Goal: Information Seeking & Learning: Learn about a topic

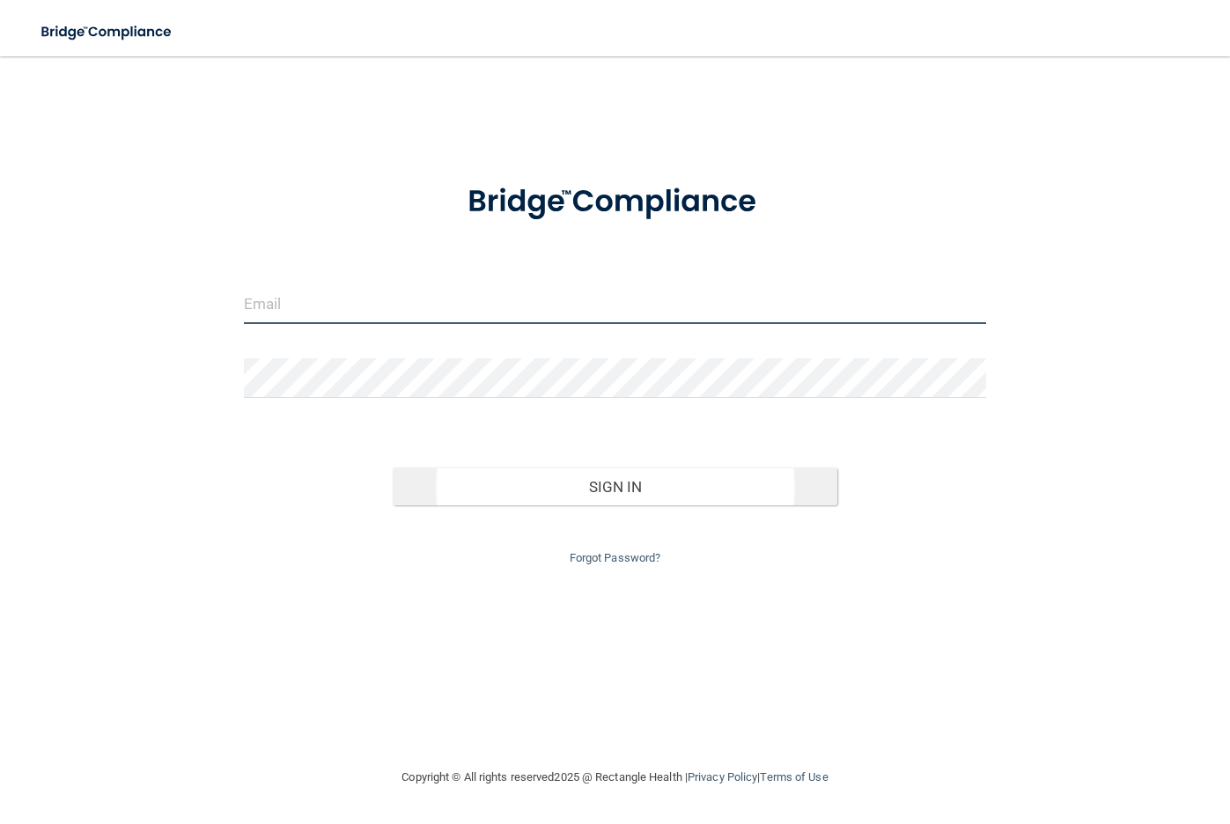
type input "[EMAIL_ADDRESS][DOMAIN_NAME]"
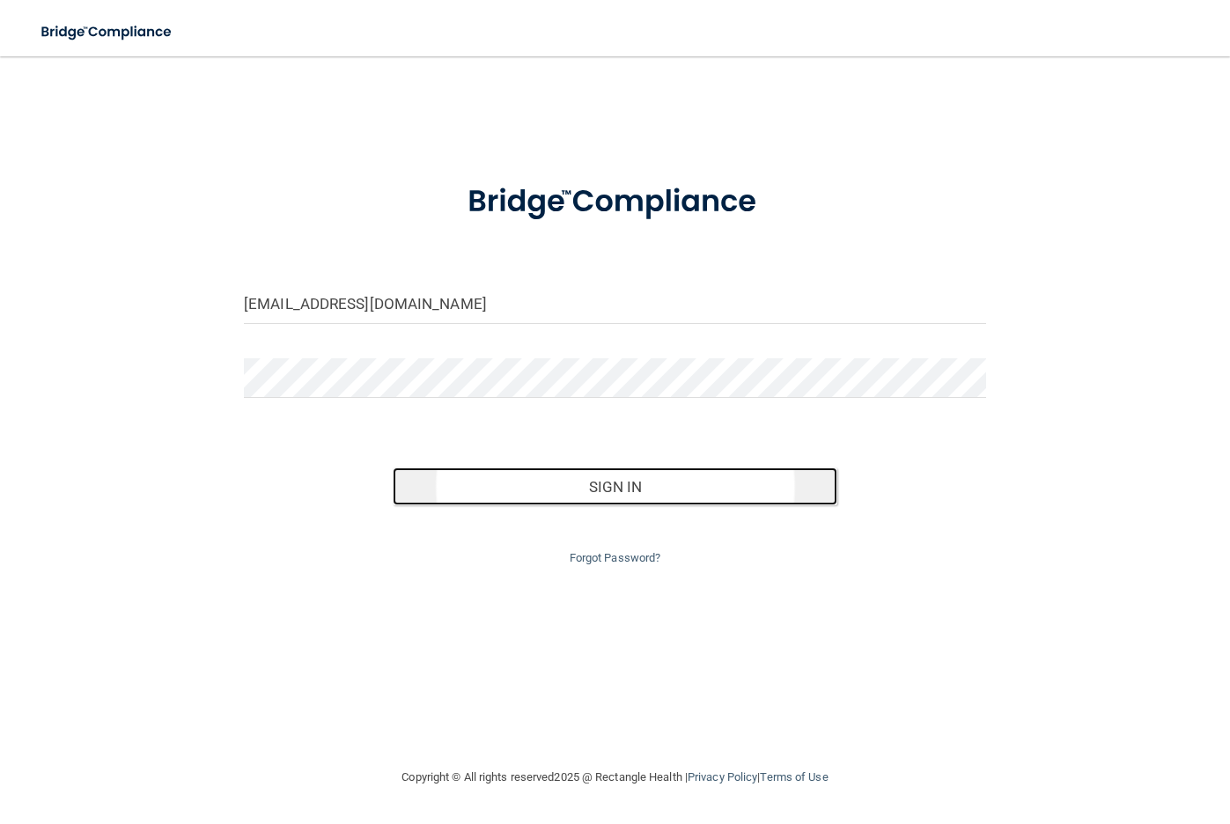
click at [562, 475] on button "Sign In" at bounding box center [615, 486] width 445 height 39
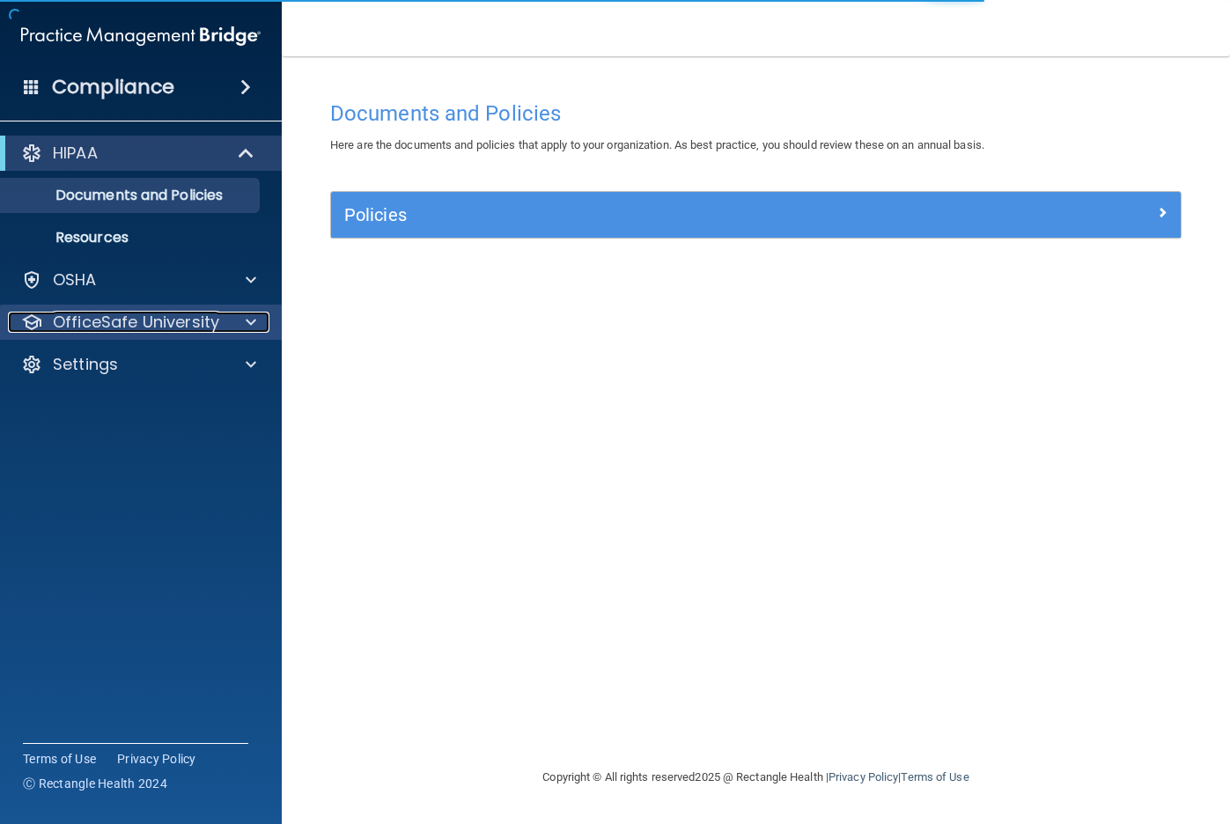
click at [254, 324] on span at bounding box center [251, 322] width 11 height 21
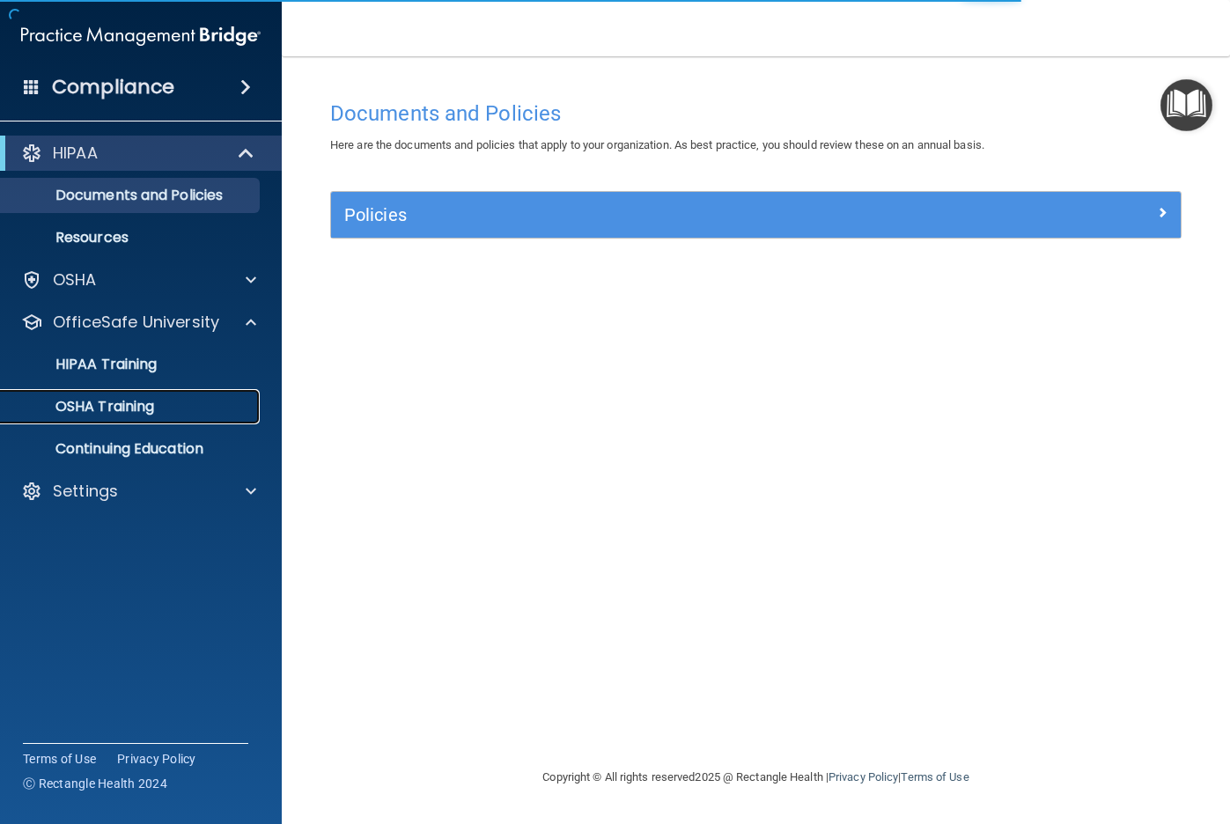
click at [163, 410] on div "OSHA Training" at bounding box center [131, 407] width 240 height 18
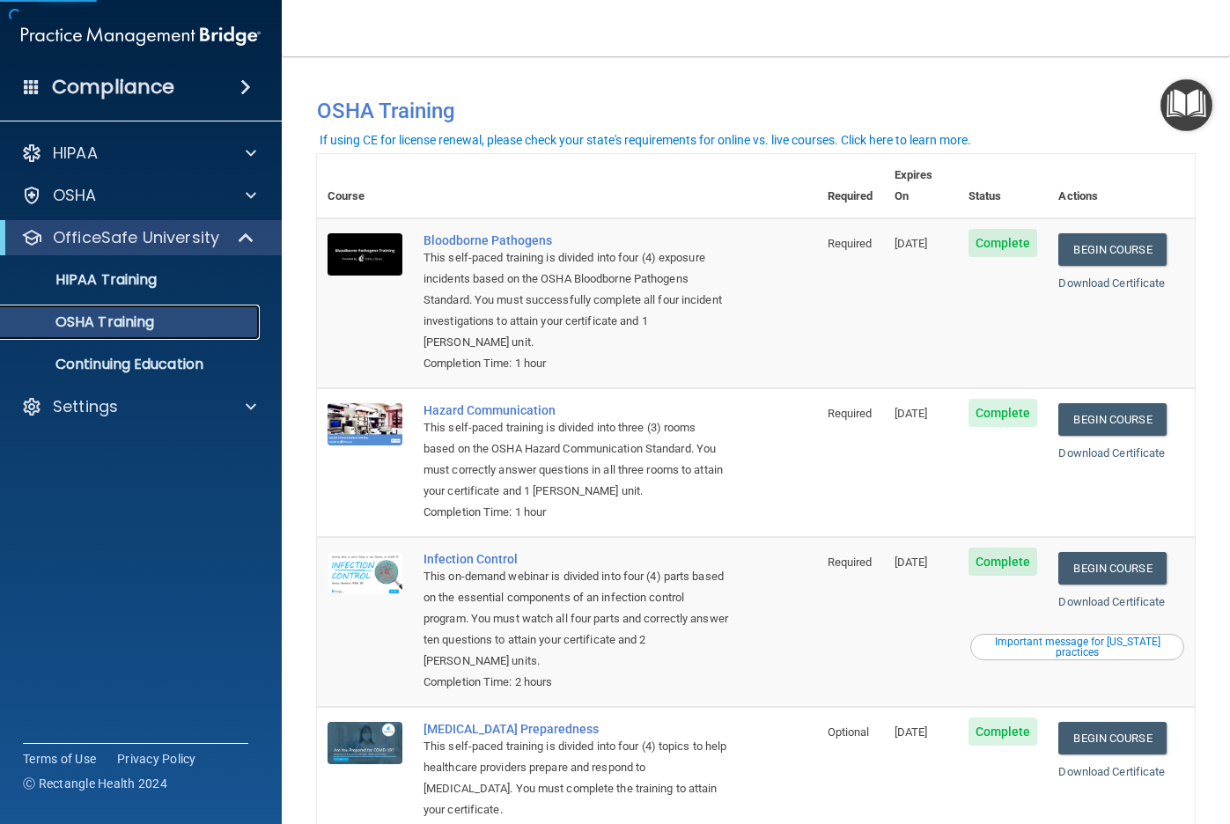
scroll to position [106, 0]
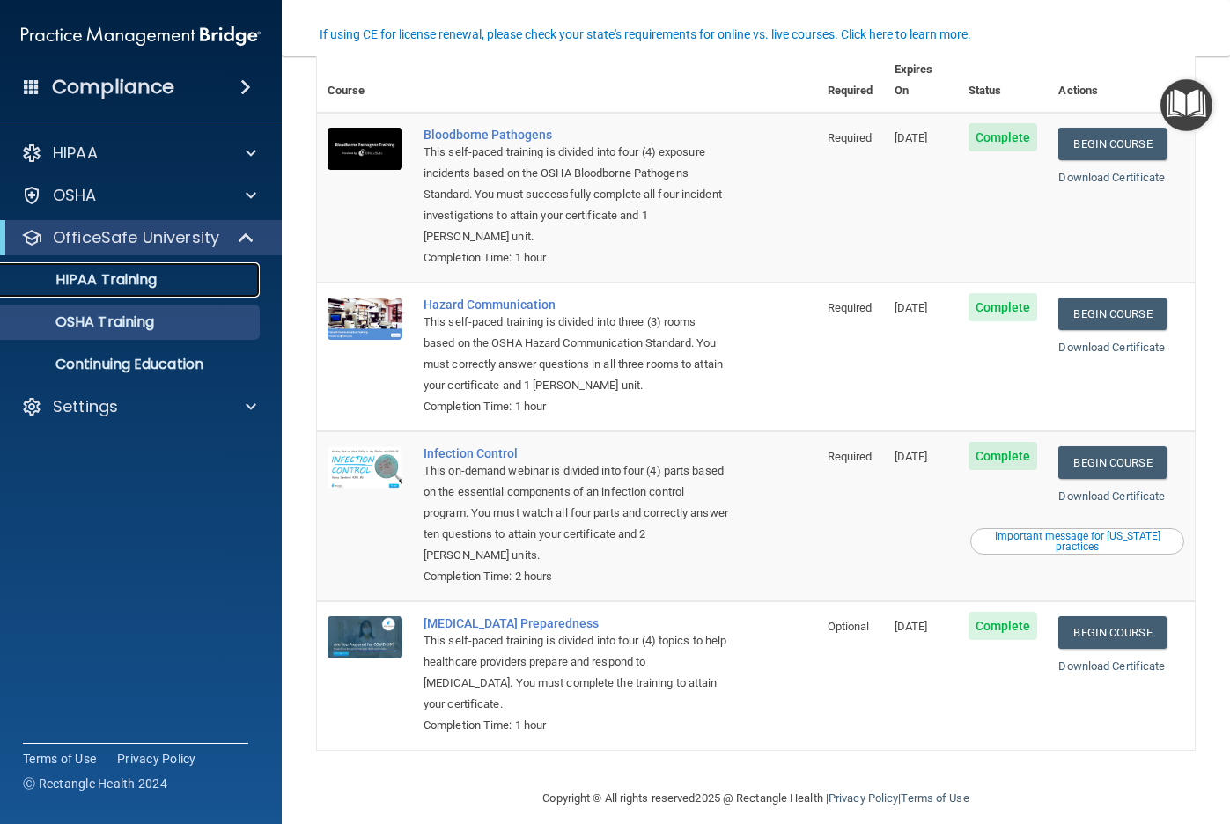
click at [132, 274] on p "HIPAA Training" at bounding box center [83, 280] width 145 height 18
